Goal: Communication & Community: Connect with others

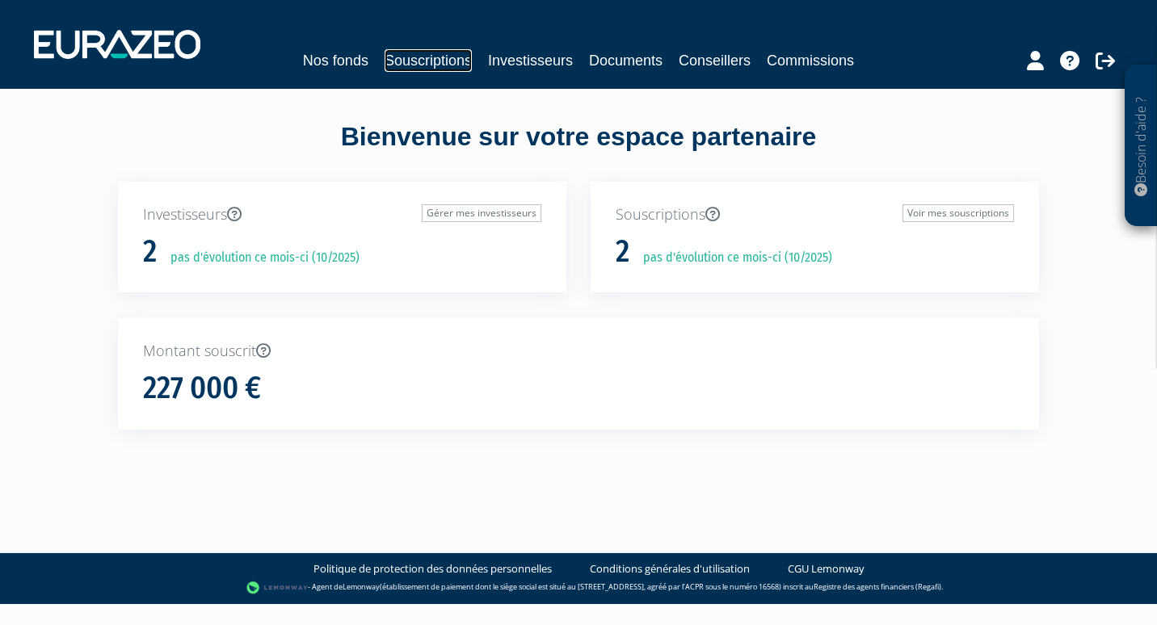
click at [423, 61] on link "Souscriptions" at bounding box center [428, 60] width 87 height 23
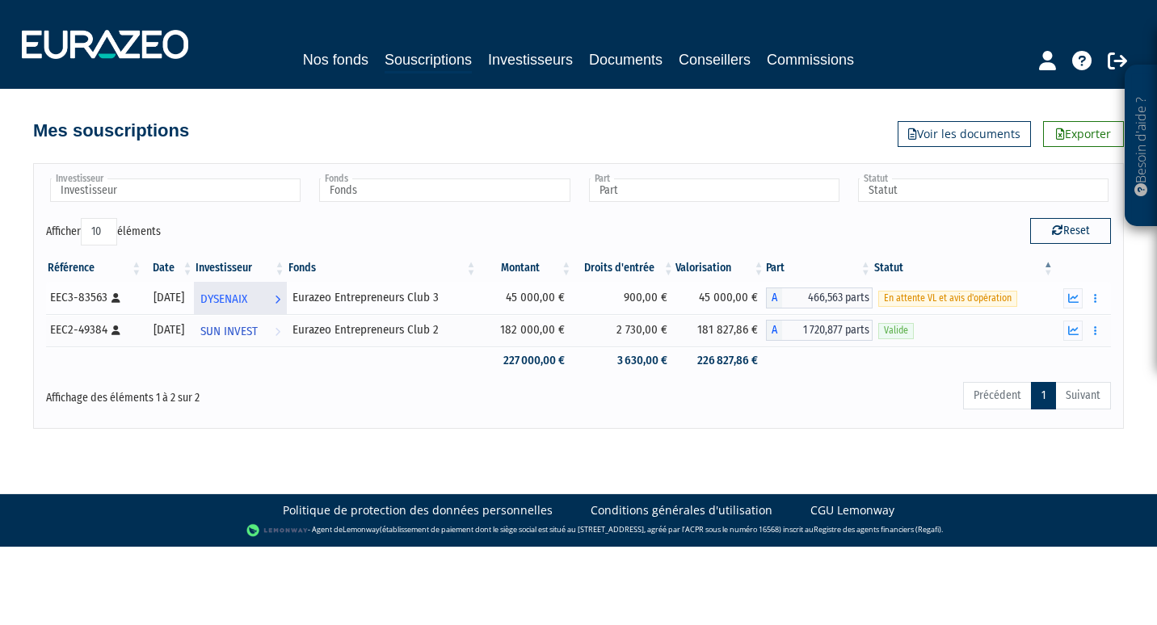
click at [247, 301] on span "DYSENAIX" at bounding box center [223, 299] width 47 height 30
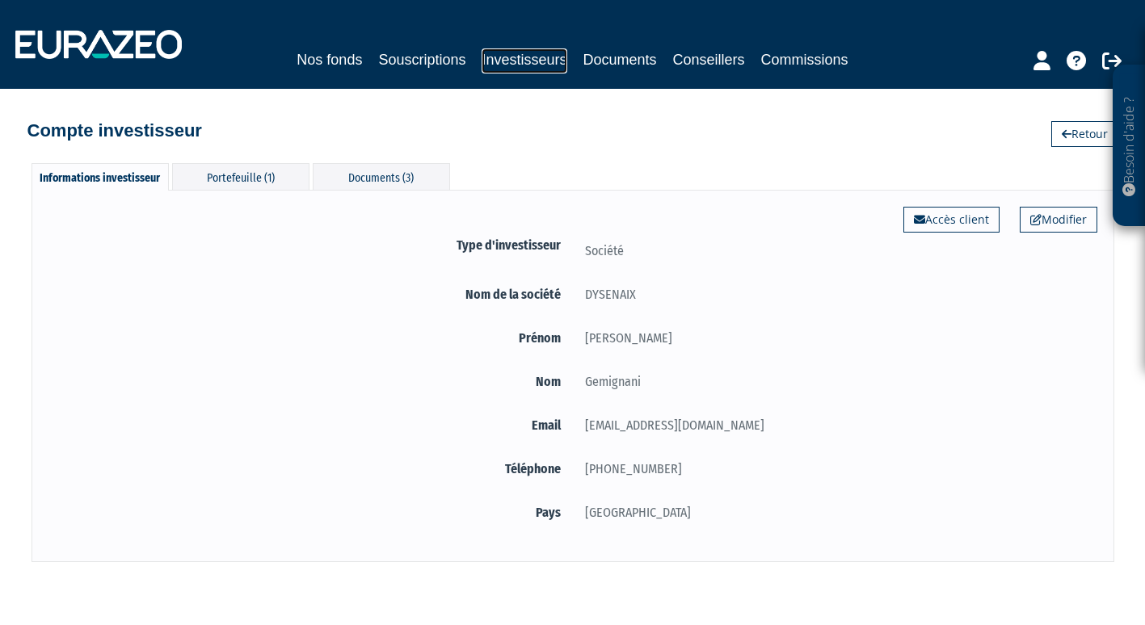
click at [541, 57] on link "Investisseurs" at bounding box center [524, 60] width 85 height 25
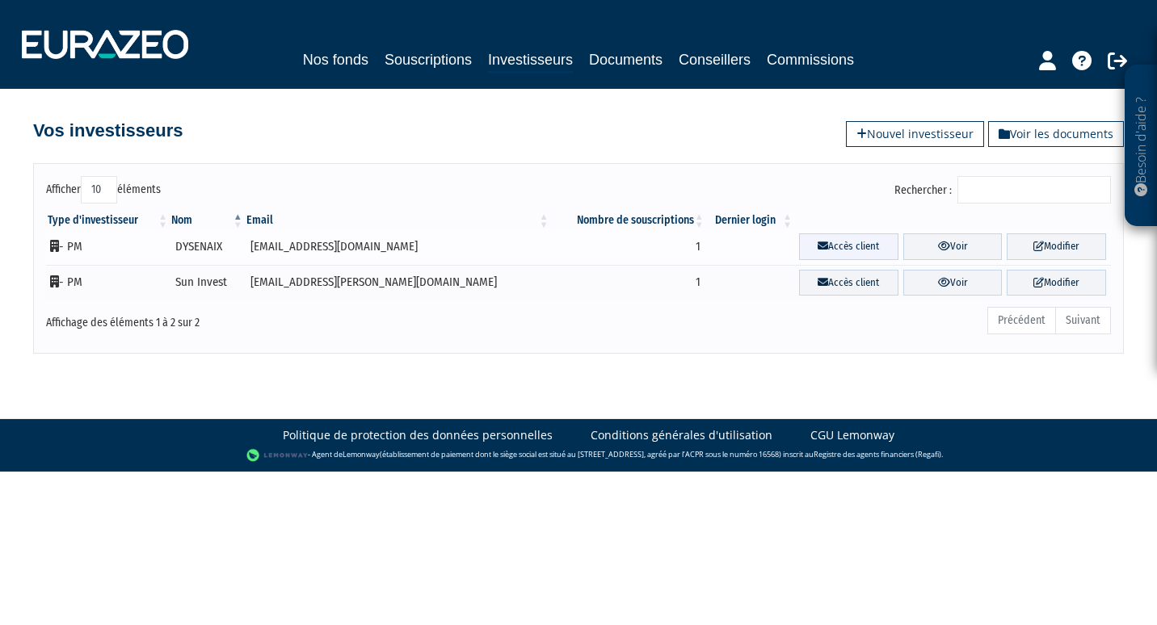
click at [822, 243] on link "Accès client" at bounding box center [848, 246] width 99 height 27
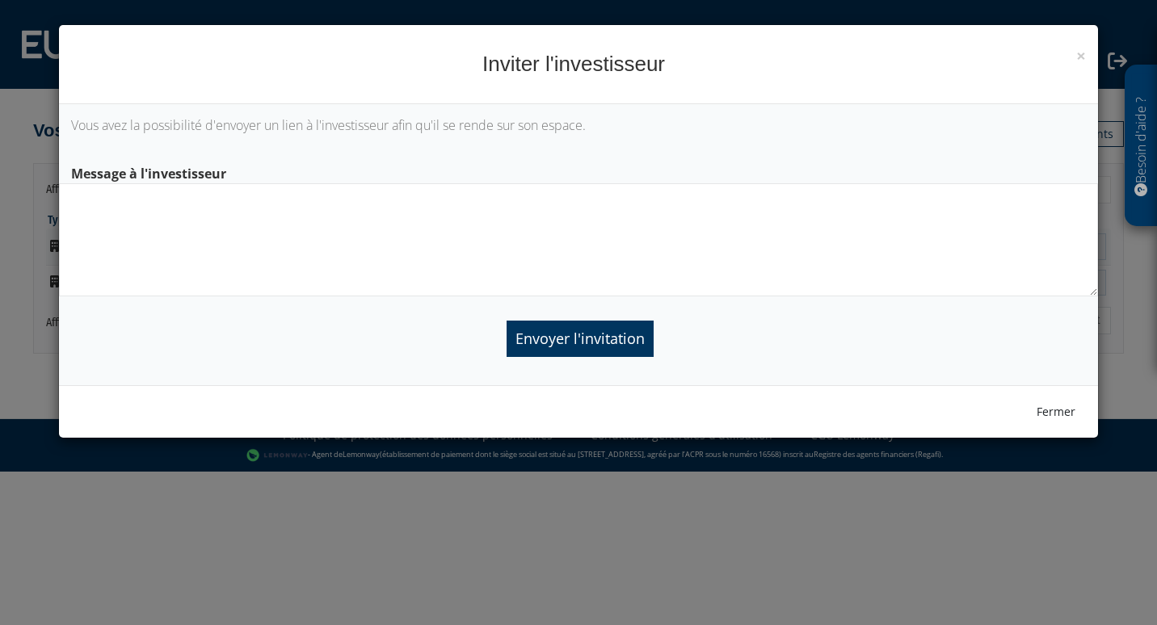
click at [170, 222] on textarea at bounding box center [579, 239] width 1040 height 113
click at [580, 343] on input "Envoyer l'invitation" at bounding box center [580, 339] width 147 height 36
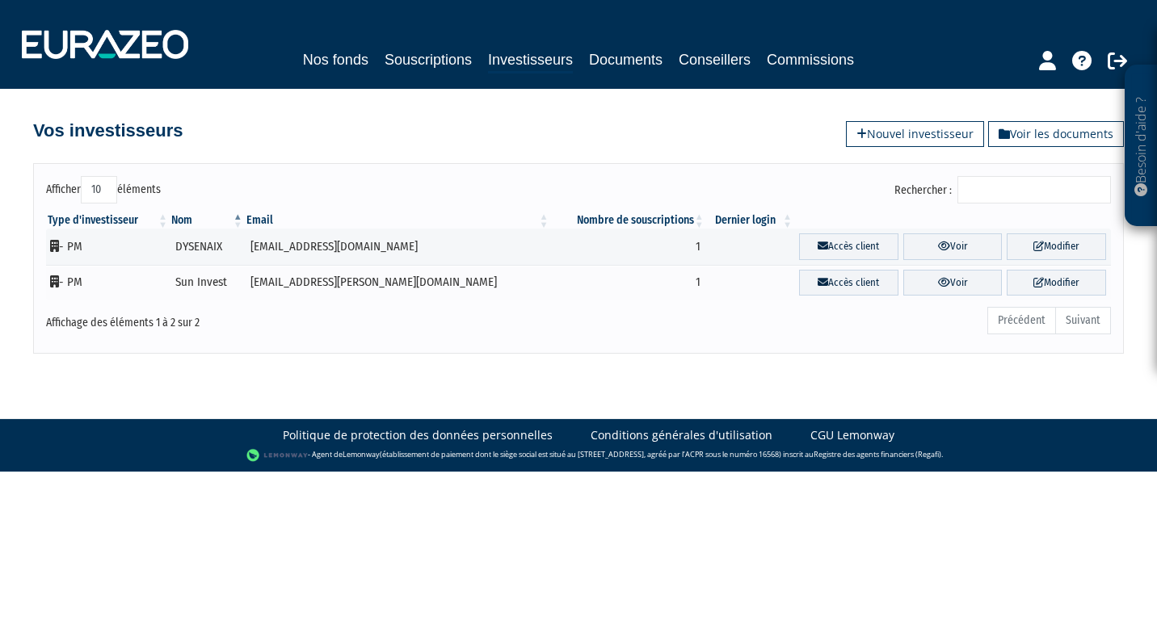
click at [347, 72] on div "Nos fonds Souscriptions Investisseurs Documents Conseillers Commissions" at bounding box center [578, 60] width 759 height 25
click at [348, 62] on link "Nos fonds" at bounding box center [335, 59] width 65 height 23
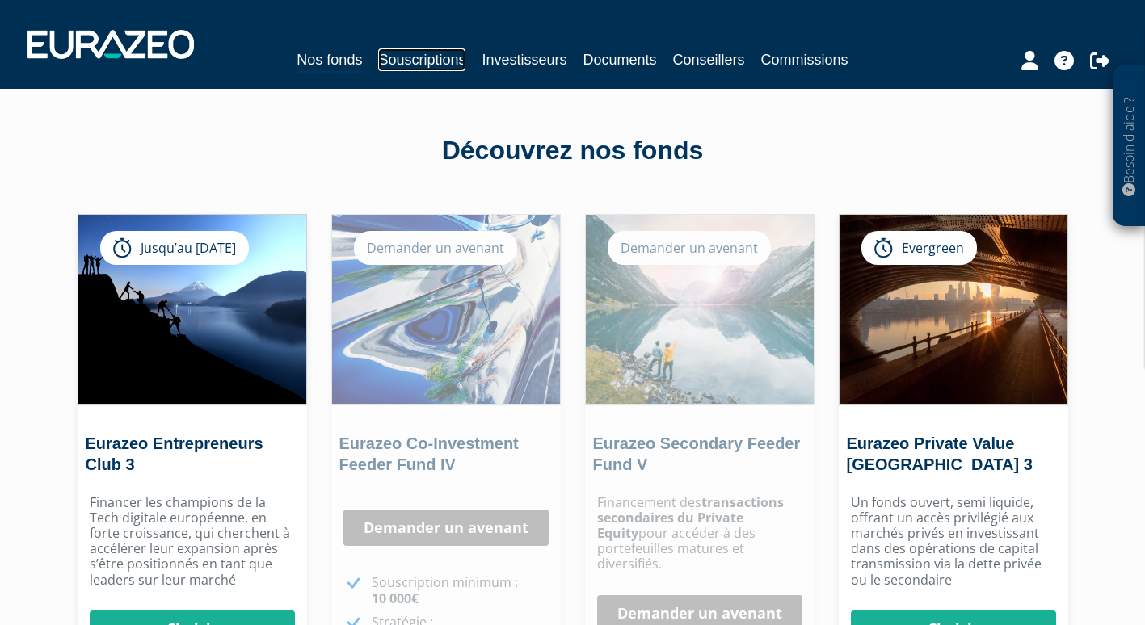
click at [432, 64] on link "Souscriptions" at bounding box center [421, 59] width 87 height 23
